Goal: Task Accomplishment & Management: Manage account settings

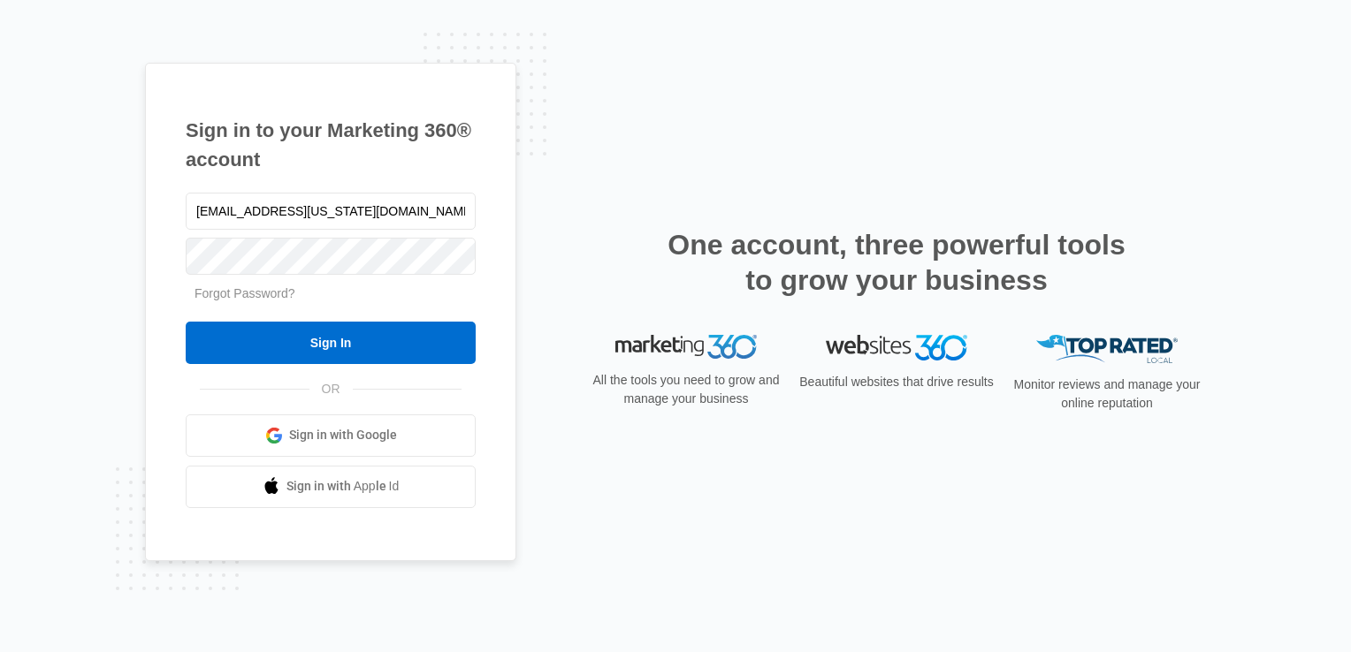
click at [0, 183] on html "Sign in to your Marketing 360® account [EMAIL_ADDRESS][US_STATE][DOMAIN_NAME] F…" at bounding box center [675, 326] width 1351 height 652
type input "[EMAIL_ADDRESS][US_STATE][DOMAIN_NAME]"
click at [117, 238] on div "Sign in to your Marketing 360® account [EMAIL_ADDRESS][US_STATE][DOMAIN_NAME] F…" at bounding box center [675, 326] width 1351 height 652
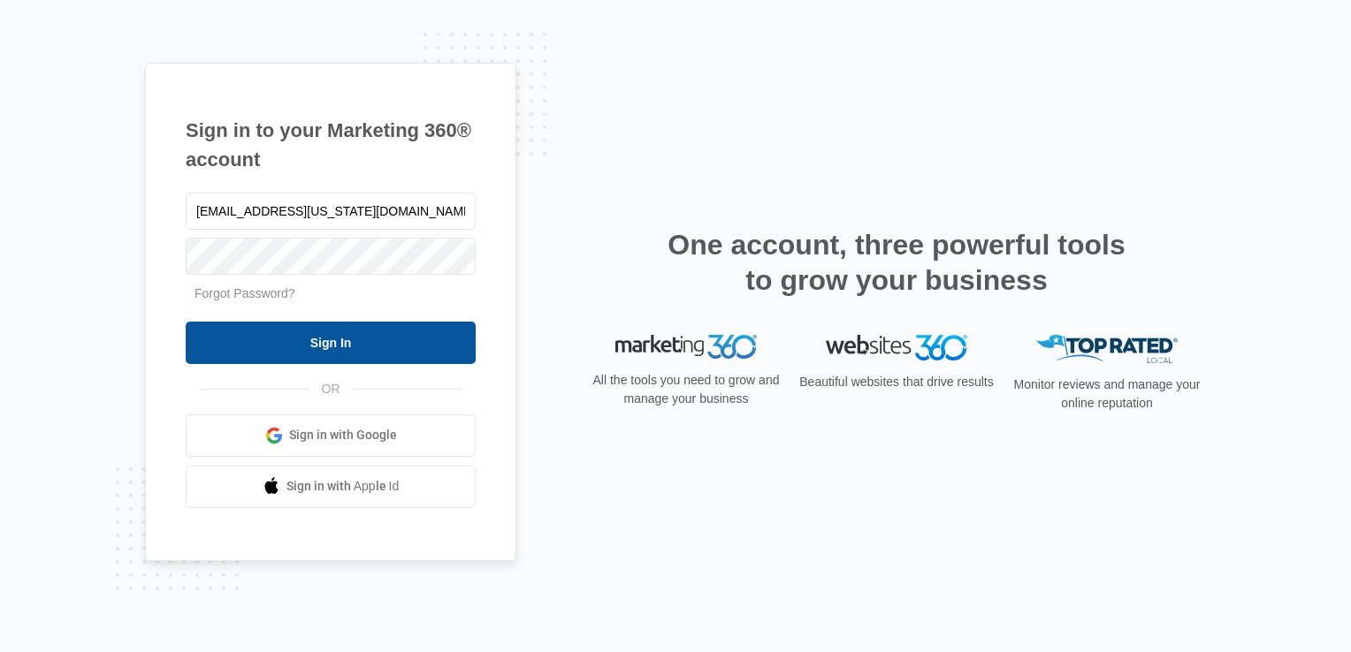
click at [294, 352] on input "Sign In" at bounding box center [331, 343] width 290 height 42
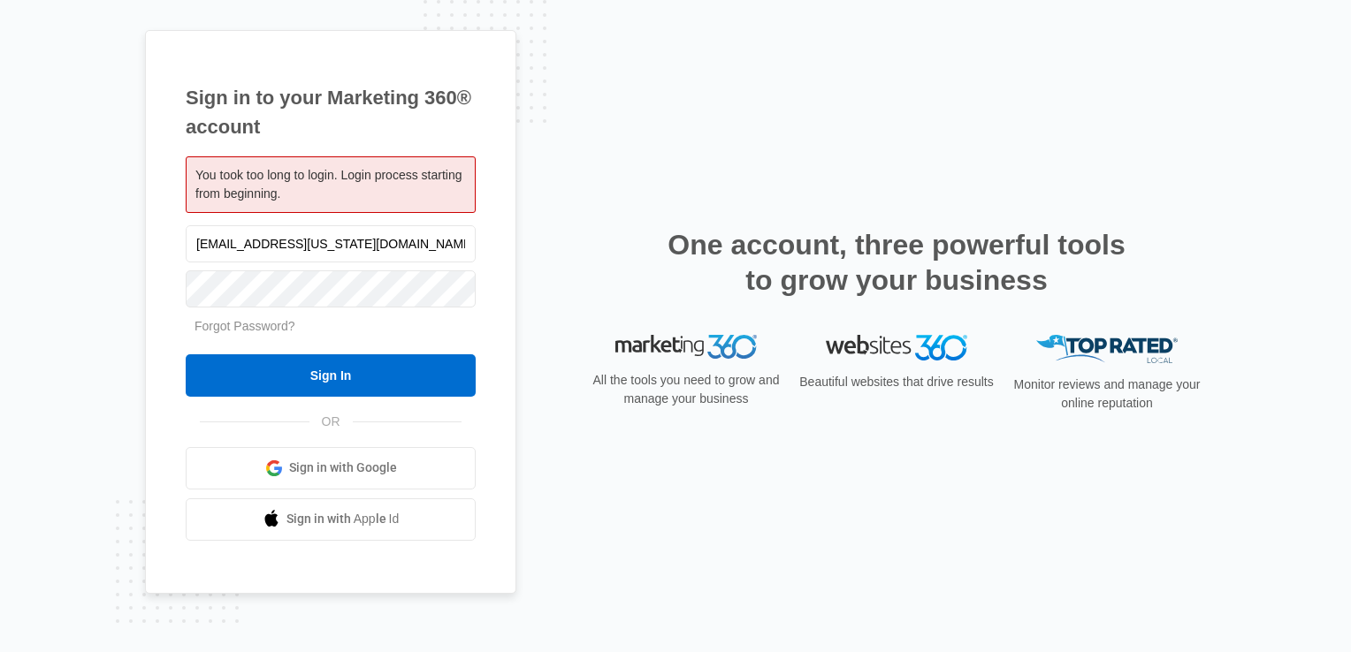
drag, startPoint x: 240, startPoint y: 239, endPoint x: 150, endPoint y: 245, distance: 89.5
click at [152, 245] on div "Sign in to your Marketing 360® account You took too long to login. Login proces…" at bounding box center [330, 312] width 371 height 564
type input "Plantation.Florida@drgsweightloss.com"
click at [134, 285] on div "Sign in to your Marketing 360® account You took too long to login. Login proces…" at bounding box center [675, 326] width 1351 height 652
click at [348, 389] on input "Sign In" at bounding box center [331, 376] width 290 height 42
